Goal: Transaction & Acquisition: Purchase product/service

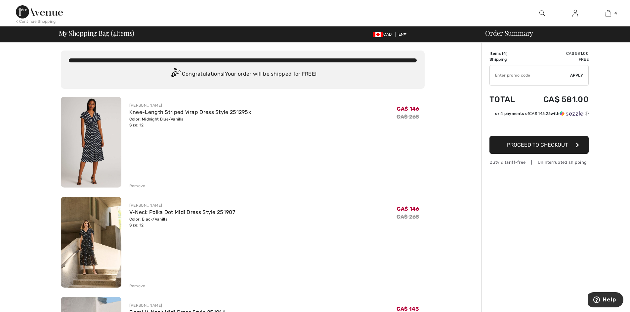
click at [138, 185] on div "Remove" at bounding box center [137, 186] width 16 height 6
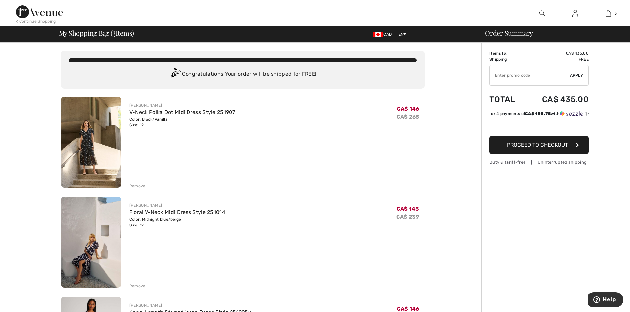
click at [88, 143] on img at bounding box center [91, 142] width 61 height 91
click at [133, 186] on div "Remove" at bounding box center [137, 186] width 16 height 6
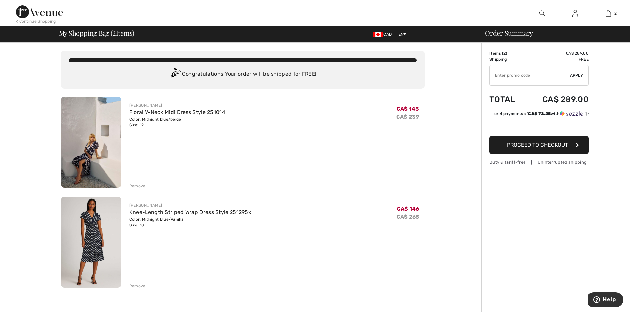
click at [89, 138] on img at bounding box center [91, 142] width 61 height 91
drag, startPoint x: 134, startPoint y: 185, endPoint x: 139, endPoint y: 182, distance: 5.7
click at [134, 185] on div "Remove" at bounding box center [137, 186] width 16 height 6
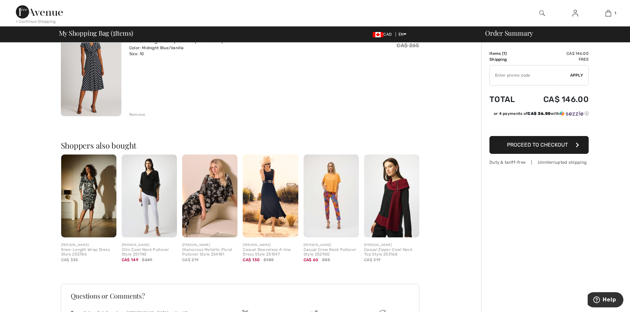
scroll to position [99, 0]
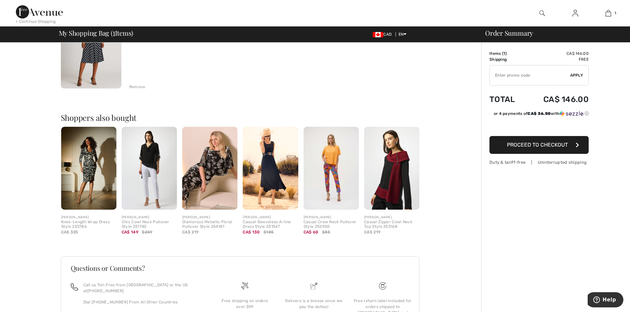
click at [219, 159] on img at bounding box center [209, 168] width 55 height 83
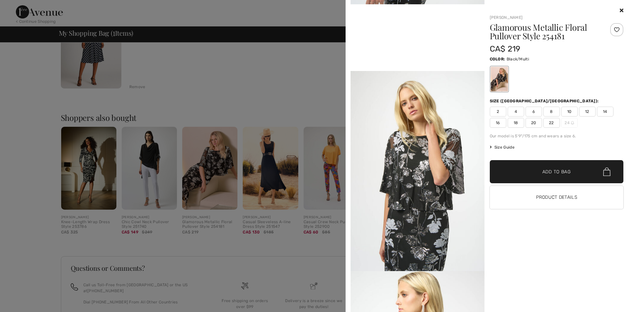
scroll to position [364, 0]
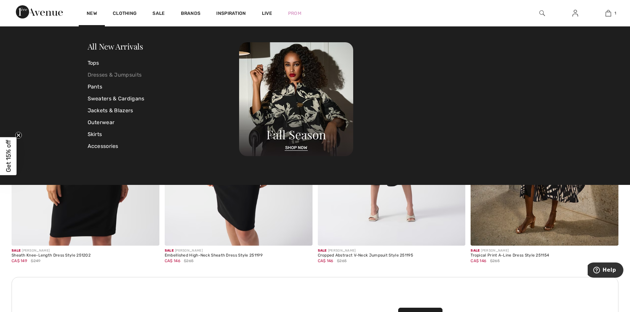
click at [101, 74] on link "Dresses & Jumpsuits" at bounding box center [164, 75] width 152 height 12
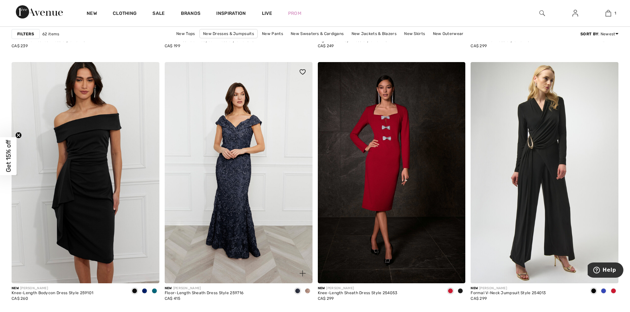
scroll to position [1389, 0]
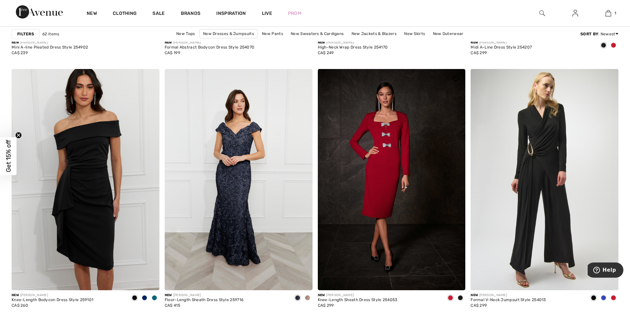
click at [459, 298] on span at bounding box center [460, 298] width 5 height 5
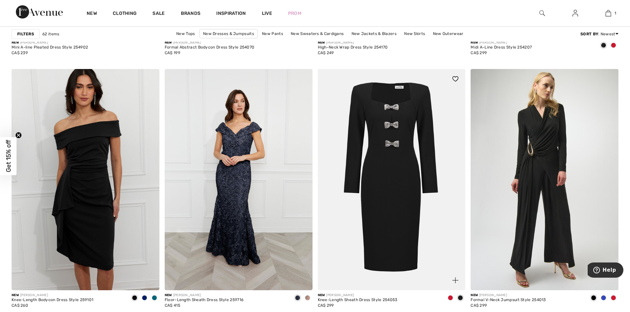
click at [452, 298] on span at bounding box center [450, 298] width 5 height 5
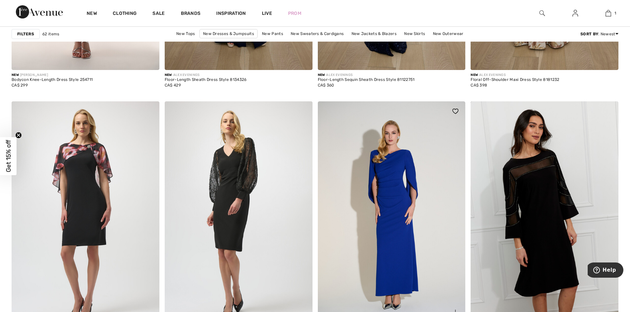
scroll to position [3637, 0]
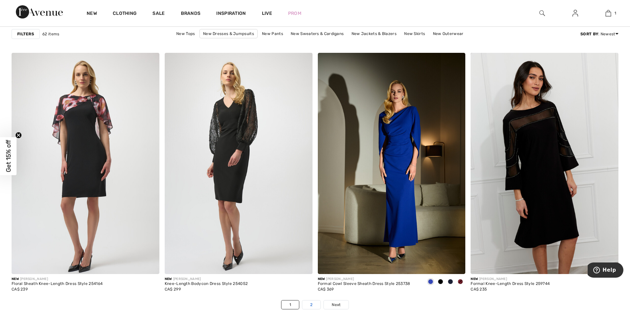
click at [311, 305] on link "2" at bounding box center [311, 305] width 18 height 9
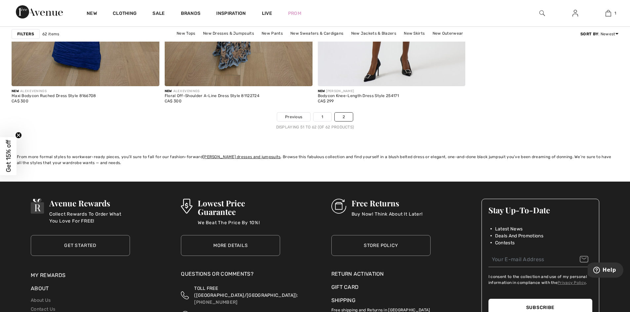
scroll to position [794, 0]
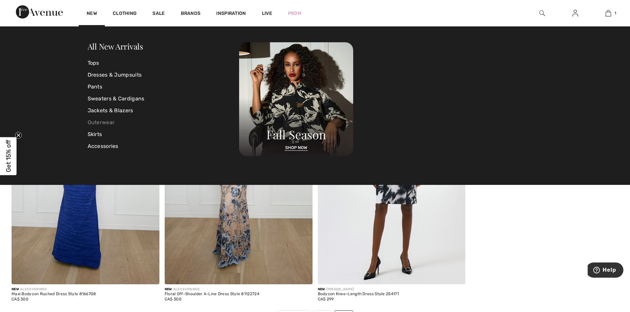
click at [99, 122] on link "Outerwear" at bounding box center [164, 123] width 152 height 12
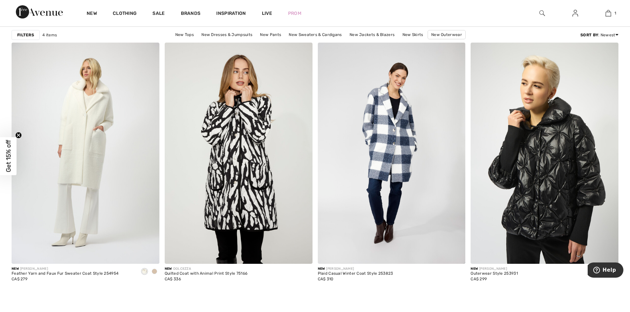
scroll to position [33, 0]
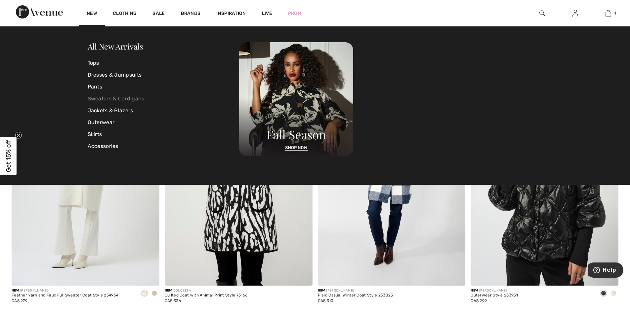
click at [92, 97] on link "Sweaters & Cardigans" at bounding box center [164, 99] width 152 height 12
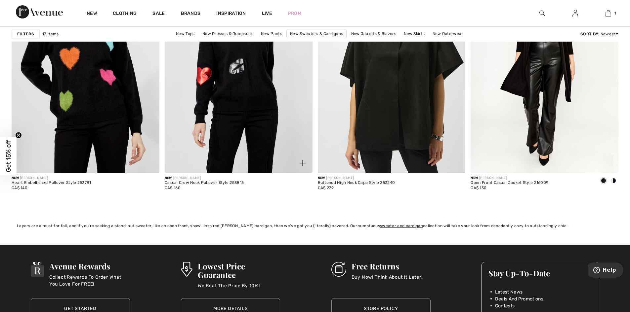
scroll to position [827, 0]
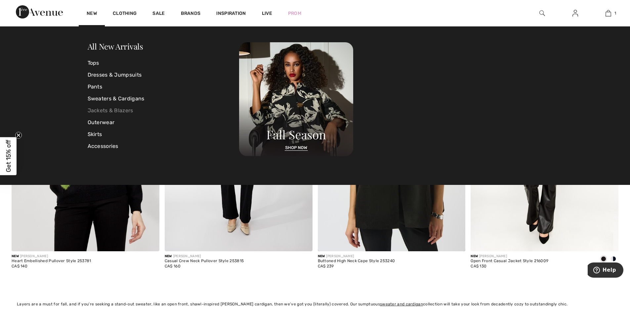
click at [98, 111] on link "Jackets & Blazers" at bounding box center [164, 111] width 152 height 12
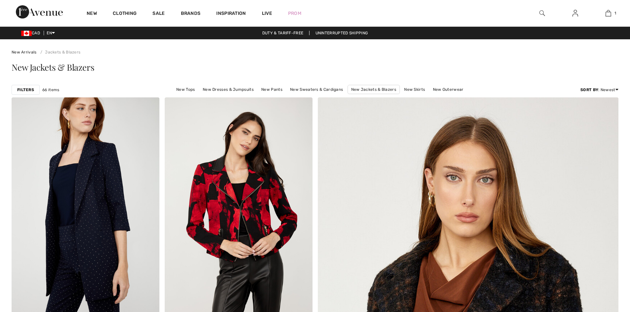
checkbox input "true"
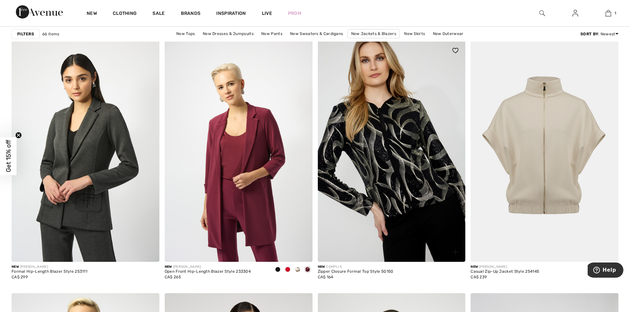
scroll to position [2546, 0]
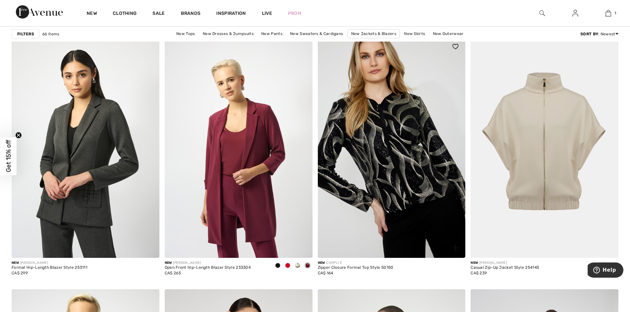
click at [406, 139] on img at bounding box center [392, 148] width 148 height 222
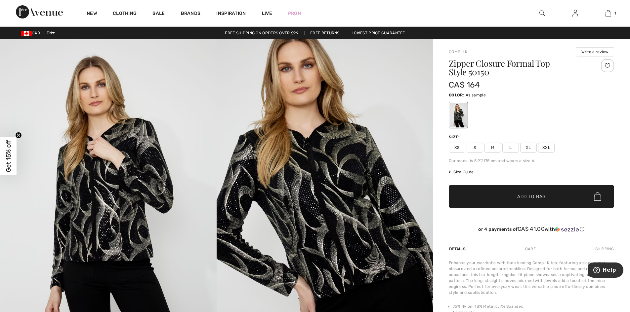
click at [513, 148] on span "L" at bounding box center [510, 148] width 17 height 10
click at [536, 197] on span "Add to Bag" at bounding box center [531, 196] width 28 height 7
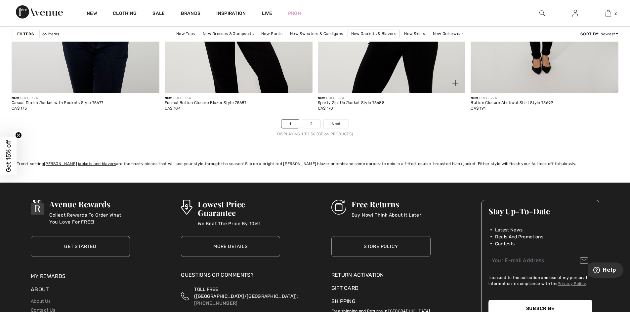
scroll to position [3835, 0]
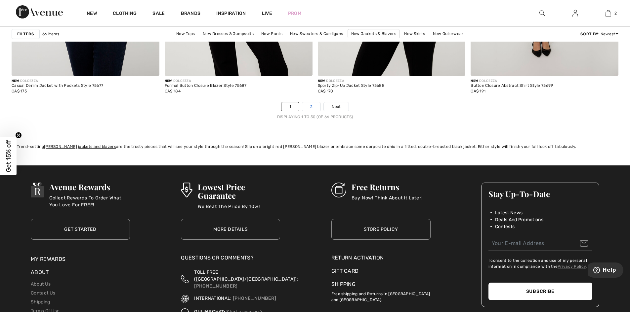
click at [313, 106] on link "2" at bounding box center [311, 106] width 18 height 9
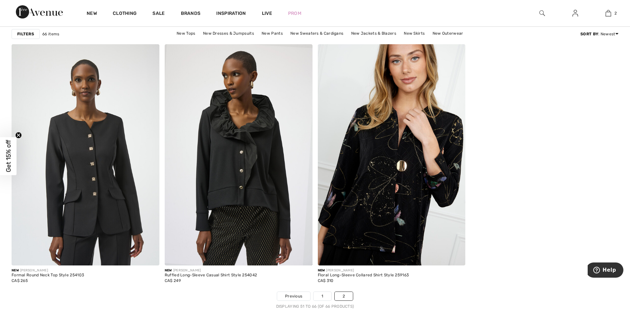
scroll to position [1157, 0]
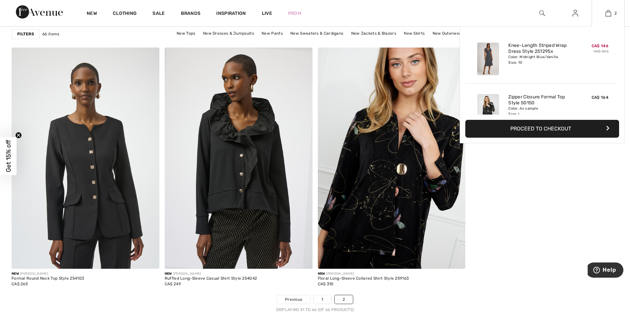
drag, startPoint x: 528, startPoint y: 126, endPoint x: 526, endPoint y: 124, distance: 3.7
click at [528, 126] on button "Proceed to Checkout" at bounding box center [542, 129] width 154 height 18
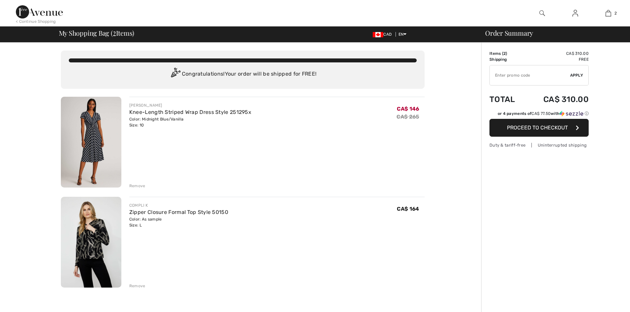
checkbox input "true"
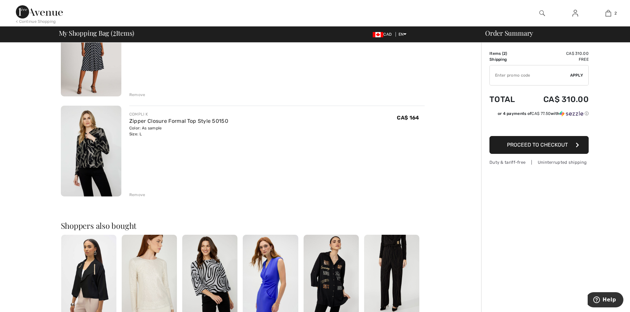
scroll to position [33, 0]
